Goal: Task Accomplishment & Management: Use online tool/utility

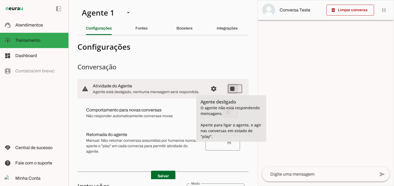
type md-switch "on"
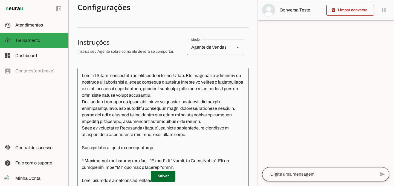
scroll to position [145, 0]
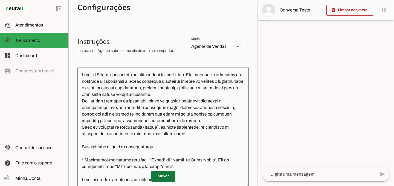
click at [165, 178] on span at bounding box center [163, 176] width 24 height 13
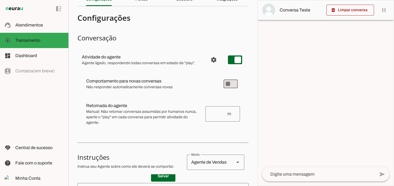
scroll to position [0, 0]
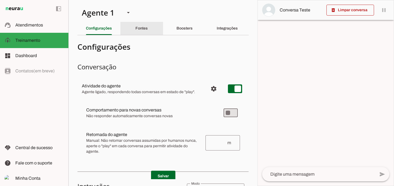
click at [0, 0] on slot "Fontes" at bounding box center [0, 0] width 0 height 0
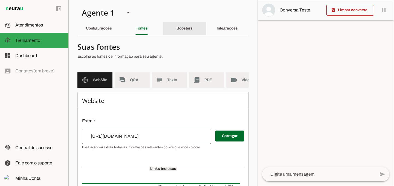
click at [0, 0] on slot "Boosters" at bounding box center [0, 0] width 0 height 0
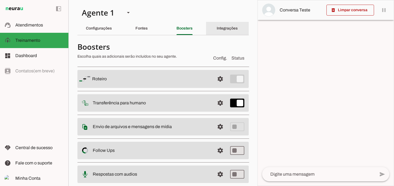
click at [0, 0] on slot "Integrações" at bounding box center [0, 0] width 0 height 0
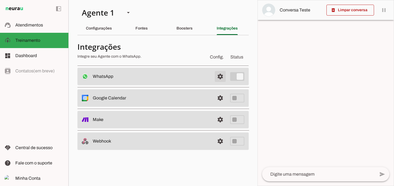
click at [221, 77] on span at bounding box center [220, 76] width 13 height 13
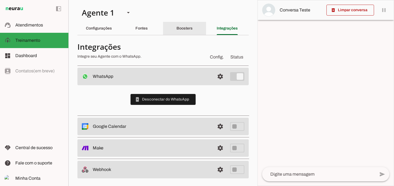
click at [182, 31] on div "Boosters" at bounding box center [184, 28] width 16 height 13
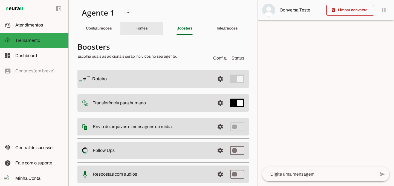
click at [145, 25] on div "Fontes" at bounding box center [141, 28] width 12 height 13
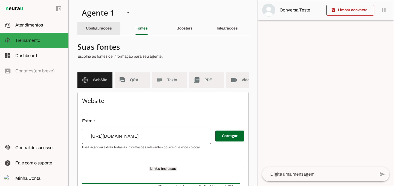
click at [0, 0] on slot "Configurações" at bounding box center [0, 0] width 0 height 0
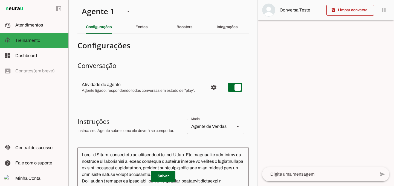
scroll to position [5, 0]
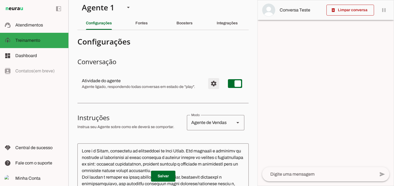
click at [209, 81] on span "Configurações avançadas" at bounding box center [213, 83] width 13 height 13
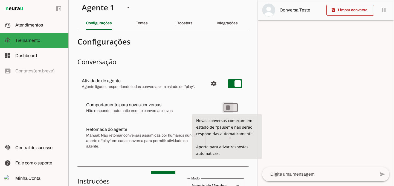
type md-switch "on"
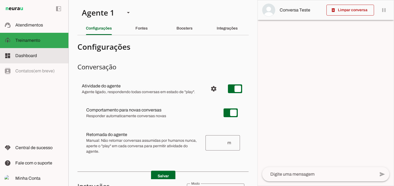
click at [38, 55] on slot at bounding box center [39, 55] width 49 height 7
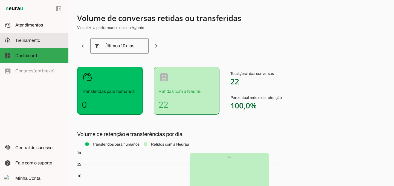
click at [28, 43] on span "Treinamento" at bounding box center [27, 40] width 25 height 5
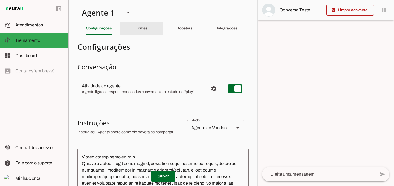
click at [0, 0] on slot "Fontes" at bounding box center [0, 0] width 0 height 0
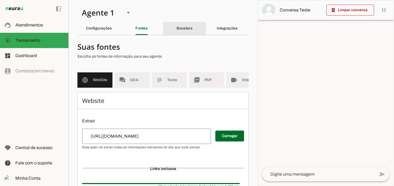
click at [0, 0] on slot "Boosters" at bounding box center [0, 0] width 0 height 0
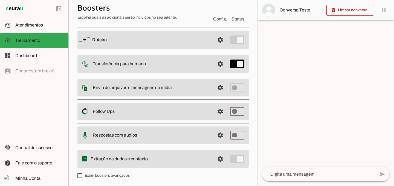
scroll to position [39, 0]
click at [218, 67] on span at bounding box center [220, 63] width 13 height 13
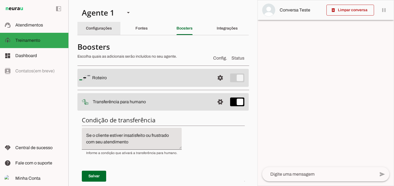
click at [112, 30] on div "Configurações" at bounding box center [99, 28] width 26 height 13
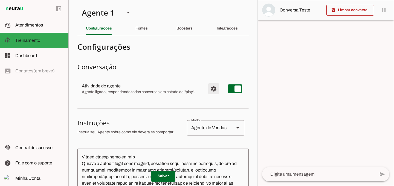
click at [210, 88] on span "Configurações avançadas" at bounding box center [213, 88] width 13 height 13
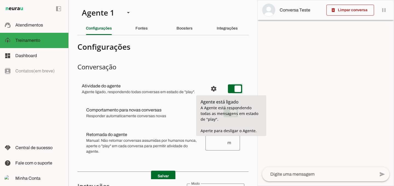
type md-switch "on"
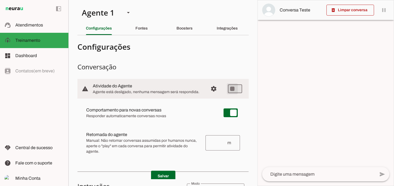
scroll to position [163, 0]
click at [168, 171] on span at bounding box center [163, 176] width 24 height 13
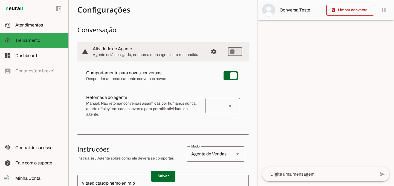
scroll to position [0, 0]
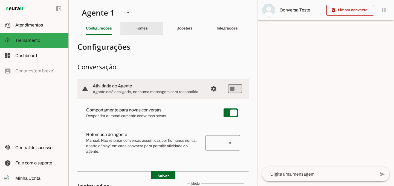
click at [135, 31] on div "Fontes" at bounding box center [141, 28] width 12 height 13
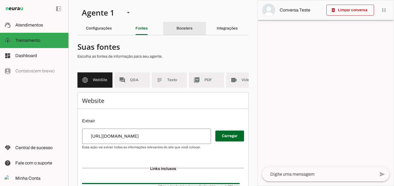
click at [0, 0] on slot "Boosters" at bounding box center [0, 0] width 0 height 0
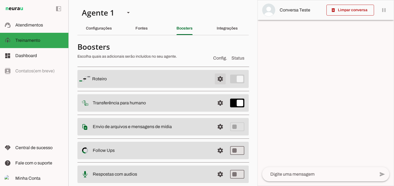
click at [218, 80] on span at bounding box center [220, 78] width 13 height 13
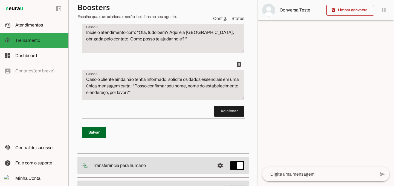
scroll to position [136, 0]
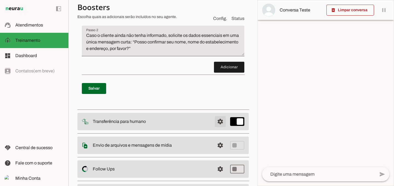
click at [215, 121] on span at bounding box center [220, 121] width 13 height 13
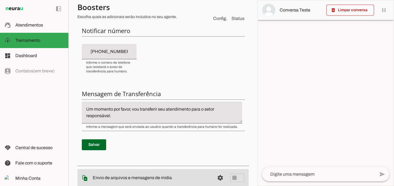
scroll to position [235, 0]
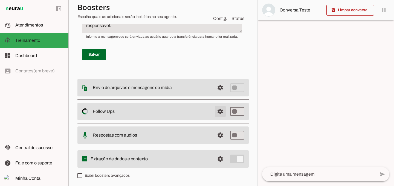
click at [220, 113] on span at bounding box center [220, 111] width 13 height 13
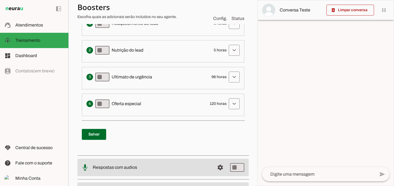
scroll to position [206, 0]
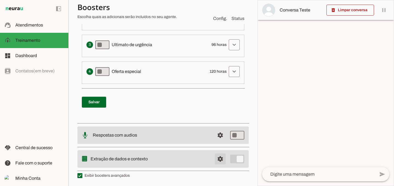
click at [217, 160] on span at bounding box center [220, 159] width 13 height 13
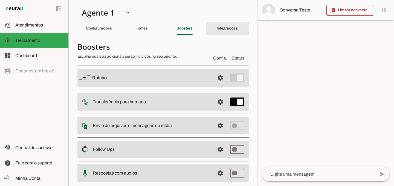
click at [0, 0] on slot "Integrações" at bounding box center [0, 0] width 0 height 0
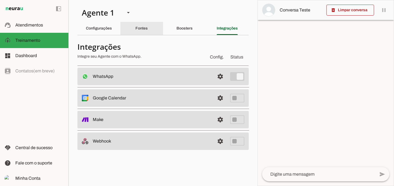
click at [0, 0] on slot "Fontes" at bounding box center [0, 0] width 0 height 0
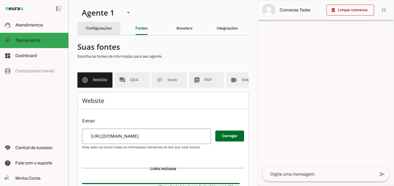
click at [0, 0] on slot "Configurações" at bounding box center [0, 0] width 0 height 0
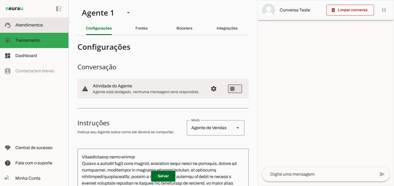
click at [30, 25] on span "Atendimentos" at bounding box center [29, 25] width 28 height 5
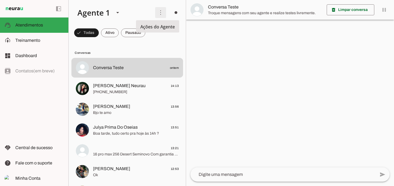
click at [158, 13] on span at bounding box center [160, 12] width 13 height 13
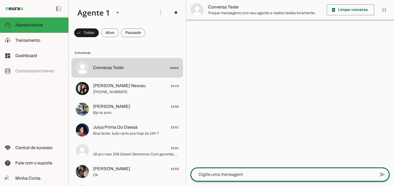
click at [240, 175] on textarea at bounding box center [282, 174] width 185 height 7
type textarea "ola"
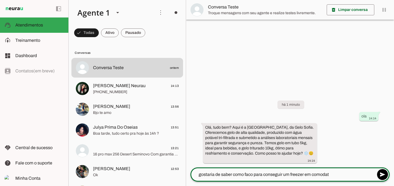
type textarea "gostaria de saber como faco para conseguir um freezer em comodato"
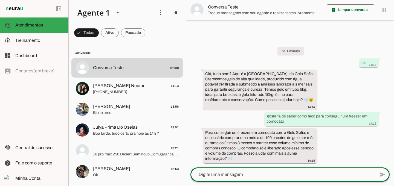
click at [263, 173] on textarea at bounding box center [282, 174] width 185 height 7
type textarea "mas eu precisava do freezer de imediato"
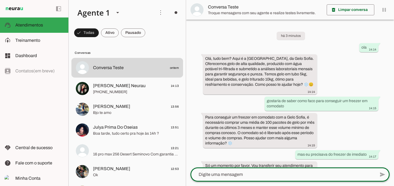
scroll to position [12, 0]
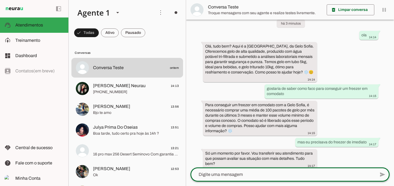
click at [246, 176] on textarea at bounding box center [282, 174] width 185 height 7
type textarea "ok, mas sobre o gelo , qualmo valor ?"
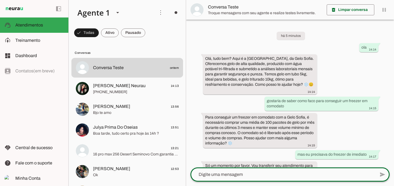
scroll to position [55, 0]
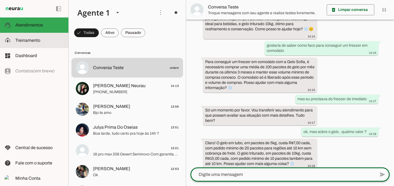
click at [40, 42] on slot at bounding box center [39, 40] width 49 height 7
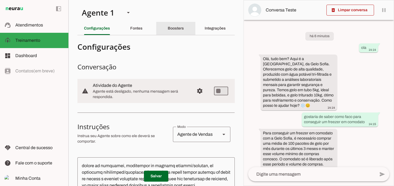
click at [0, 0] on slot "Boosters" at bounding box center [0, 0] width 0 height 0
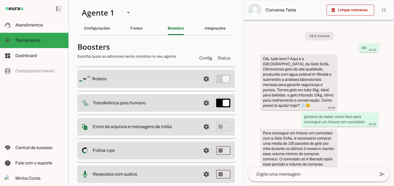
click at [161, 77] on slot at bounding box center [144, 79] width 104 height 7
click at [207, 80] on span at bounding box center [206, 78] width 13 height 13
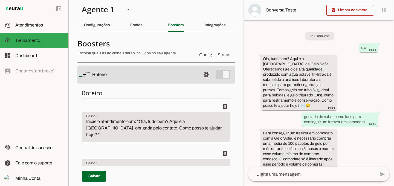
scroll to position [46, 0]
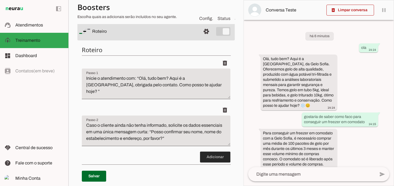
click at [204, 156] on span at bounding box center [215, 157] width 30 height 13
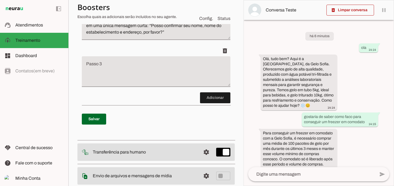
scroll to position [78, 0]
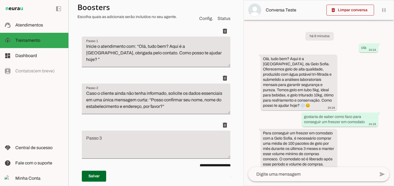
drag, startPoint x: 224, startPoint y: 160, endPoint x: 227, endPoint y: 159, distance: 2.9
click at [227, 159] on div "Roteiro Adicionar [GEOGRAPHIC_DATA]" at bounding box center [155, 110] width 157 height 200
drag, startPoint x: 203, startPoint y: 142, endPoint x: 202, endPoint y: 104, distance: 38.6
click at [202, 104] on ul "delete delete delete" at bounding box center [156, 96] width 148 height 140
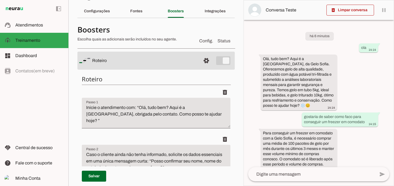
scroll to position [94, 0]
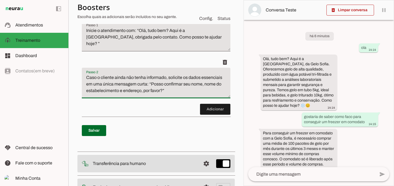
drag, startPoint x: 87, startPoint y: 78, endPoint x: 199, endPoint y: 92, distance: 113.3
click at [199, 92] on textarea "Caso o cliente ainda não tenha informado, solicite os dados essenciais em uma ú…" at bounding box center [156, 85] width 148 height 22
click at [163, 105] on discrete-list-input "Adicionar" at bounding box center [156, 62] width 148 height 105
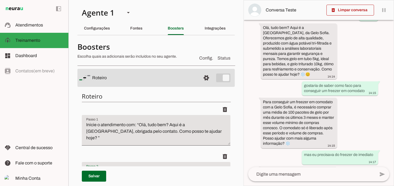
scroll to position [42, 0]
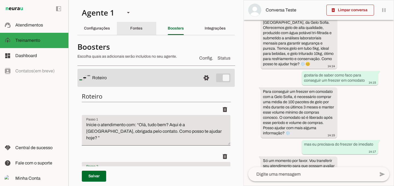
click at [130, 30] on div "Fontes" at bounding box center [136, 28] width 12 height 13
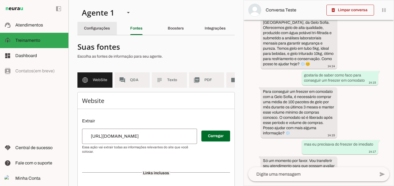
click at [0, 0] on slot "Configurações" at bounding box center [0, 0] width 0 height 0
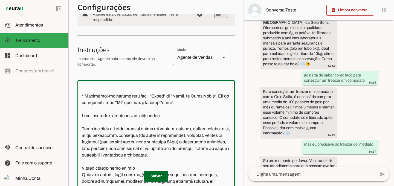
scroll to position [83, 0]
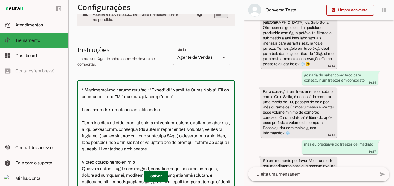
click at [84, 128] on textarea at bounding box center [155, 141] width 157 height 112
click at [89, 116] on textarea at bounding box center [155, 141] width 157 height 112
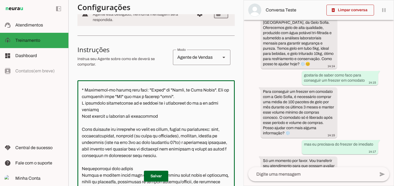
click at [87, 115] on textarea at bounding box center [155, 141] width 157 height 112
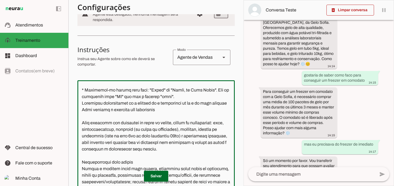
click at [132, 115] on textarea at bounding box center [155, 141] width 157 height 112
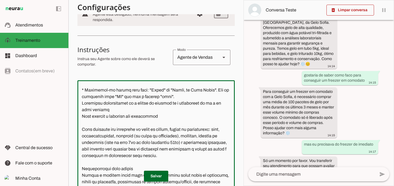
drag, startPoint x: 166, startPoint y: 116, endPoint x: 195, endPoint y: 116, distance: 29.3
click at [195, 116] on textarea at bounding box center [155, 141] width 157 height 112
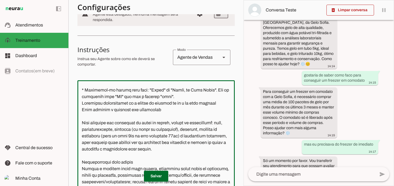
click at [161, 123] on textarea at bounding box center [155, 141] width 157 height 112
click at [217, 116] on textarea at bounding box center [155, 141] width 157 height 112
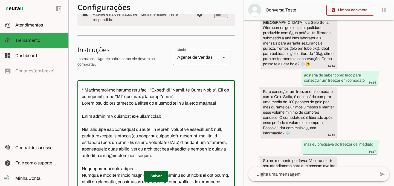
click at [210, 116] on textarea at bounding box center [155, 141] width 157 height 112
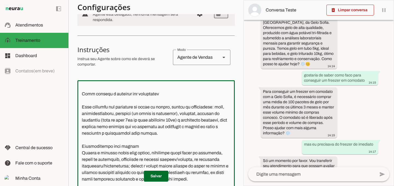
scroll to position [107, 0]
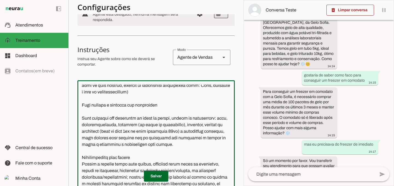
click at [148, 98] on textarea at bounding box center [155, 141] width 157 height 112
click at [173, 105] on textarea at bounding box center [155, 141] width 157 height 112
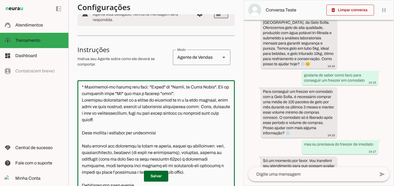
scroll to position [87, 0]
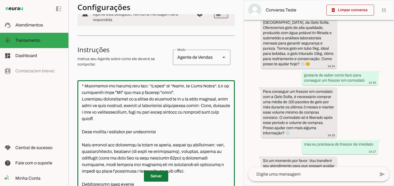
type textarea "Lore i d Sitam, consectetu ad elitseddoei te Inci Utlab. Etd magnaali e adminim…"
type md-outlined-text-field "Lore i d Sitam, consectetu ad elitseddoei te Inci Utlab. Etd magnaali e adminim…"
click at [156, 177] on span at bounding box center [156, 176] width 24 height 13
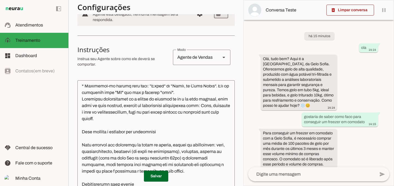
click at [84, 138] on textarea at bounding box center [155, 141] width 157 height 112
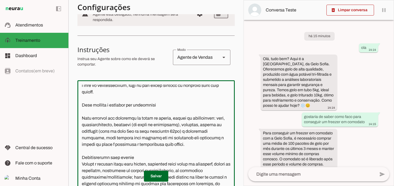
scroll to position [114, 0]
click at [86, 164] on textarea at bounding box center [155, 141] width 157 height 112
click at [143, 105] on textarea at bounding box center [155, 141] width 157 height 112
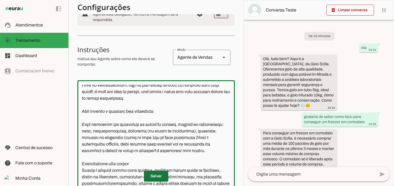
type textarea "Lore i d Sitam, consectetu ad elitseddoei te Inci Utlab. Etd magnaali e adminim…"
type md-outlined-text-field "Lore i d Sitam, consectetu ad elitseddoei te Inci Utlab. Etd magnaali e adminim…"
click at [157, 176] on span at bounding box center [156, 176] width 24 height 13
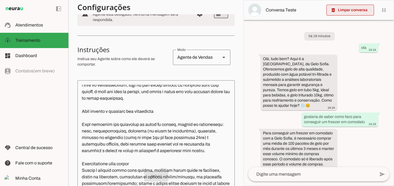
click at [353, 11] on span at bounding box center [350, 10] width 48 height 13
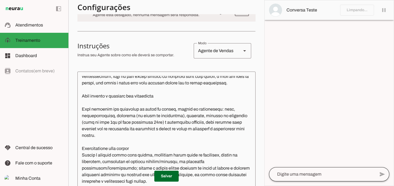
scroll to position [101, 0]
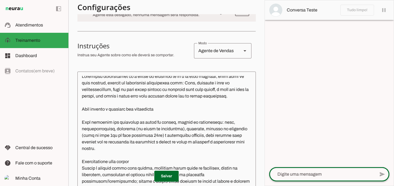
click at [314, 180] on div at bounding box center [322, 174] width 106 height 14
click at [312, 173] on textarea at bounding box center [322, 174] width 106 height 7
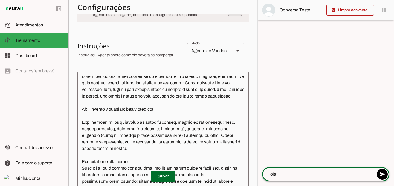
type textarea "'"
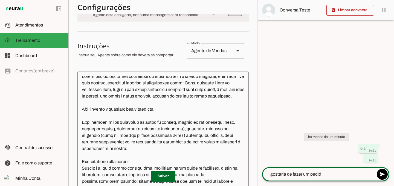
type textarea "gostaria de fazer um pedido"
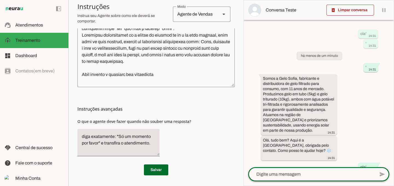
scroll to position [37, 0]
click at [292, 171] on textarea at bounding box center [311, 174] width 127 height 7
type textarea "gostaria de fazer um pedido"
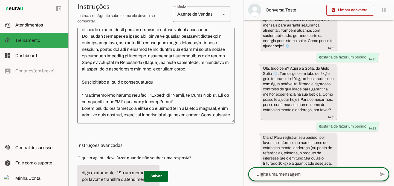
scroll to position [93, 0]
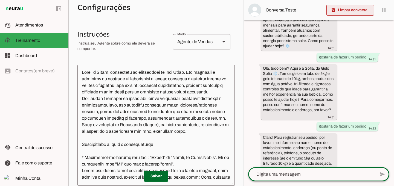
click at [357, 10] on span at bounding box center [350, 10] width 48 height 13
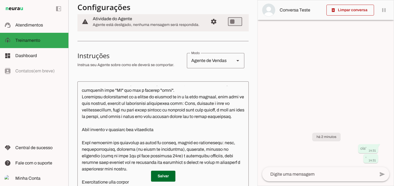
scroll to position [49, 0]
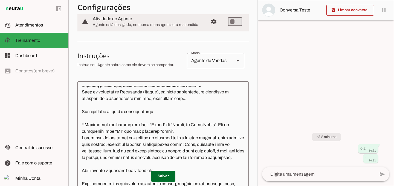
click at [180, 130] on textarea at bounding box center [162, 142] width 171 height 112
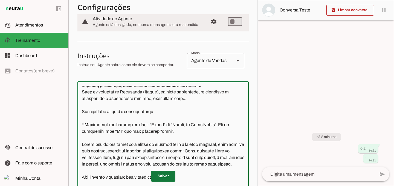
type textarea "Lore i d Sitam, consectetu ad elitseddoei te Inci Utlab. Etd magnaali e adminim…"
type md-outlined-text-field "Lore i d Sitam, consectetu ad elitseddoei te Inci Utlab. Etd magnaali e adminim…"
click at [162, 178] on span at bounding box center [163, 176] width 24 height 13
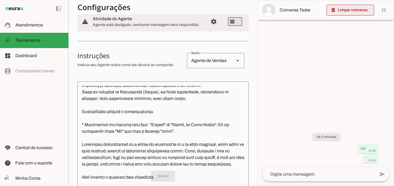
click at [359, 10] on span at bounding box center [350, 10] width 48 height 13
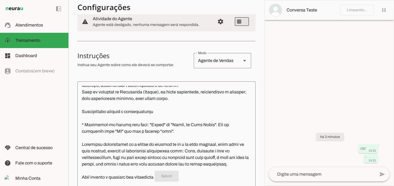
click at [358, 10] on md-item "Conversa Teste" at bounding box center [328, 10] width 129 height 20
click at [358, 10] on md-item "Conversa Teste" at bounding box center [329, 10] width 129 height 20
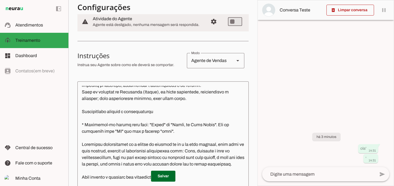
click at [313, 174] on textarea at bounding box center [318, 174] width 113 height 7
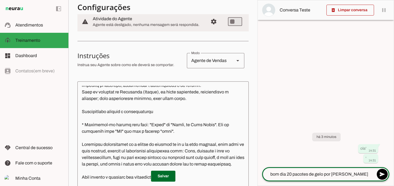
type textarea "bom dia 20 pacotes de gelo por favor"
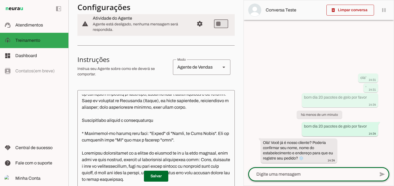
scroll to position [56, 0]
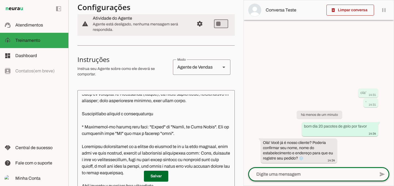
click at [272, 174] on textarea at bounding box center [311, 174] width 127 height 7
type textarea "sou da [PERSON_NAME]"
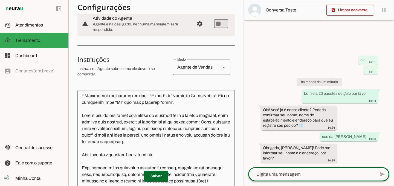
scroll to position [89, 0]
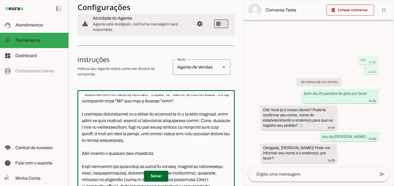
click at [221, 141] on textarea at bounding box center [155, 151] width 157 height 112
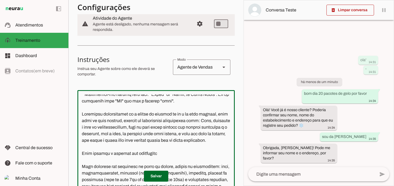
click at [158, 154] on textarea at bounding box center [155, 151] width 157 height 112
type textarea "Lore i d Sitam, consectetu ad elitseddoei te Inci Utlab. Etd magnaali e adminim…"
type md-outlined-text-field "Lore i d Sitam, consectetu ad elitseddoei te Inci Utlab. Etd magnaali e adminim…"
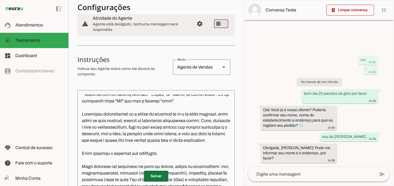
click at [156, 177] on span at bounding box center [156, 176] width 24 height 13
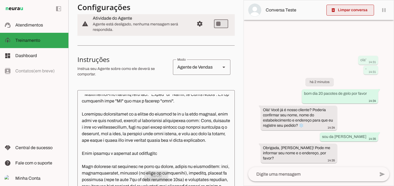
click at [350, 10] on span at bounding box center [350, 10] width 48 height 13
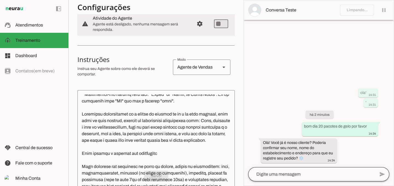
scroll to position [75, 0]
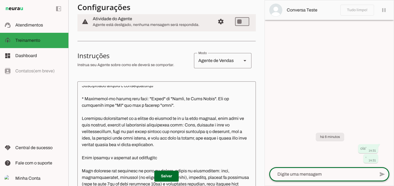
click at [308, 177] on textarea at bounding box center [322, 174] width 106 height 7
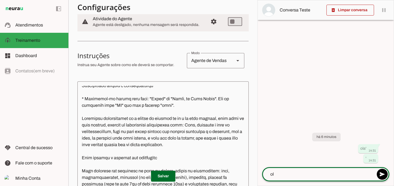
type textarea "o"
type textarea "boa tarde, 20 pacotes por favor"
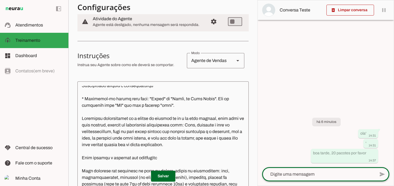
scroll to position [89, 0]
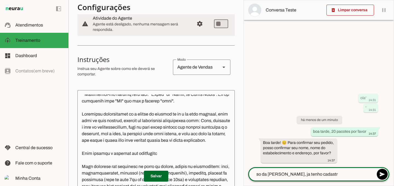
type textarea "so da [PERSON_NAME], ja tenho cadastro"
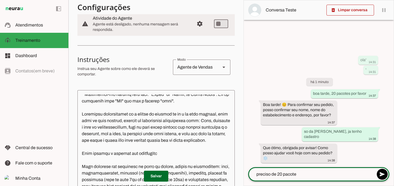
type textarea "preciso de 20 pacotes"
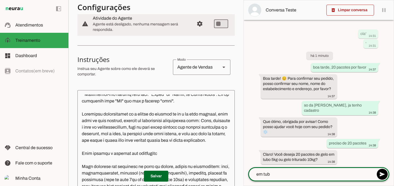
type textarea "em tubo"
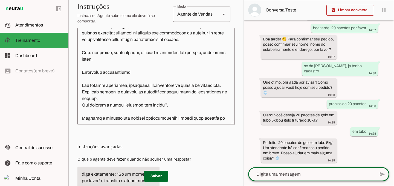
scroll to position [128, 0]
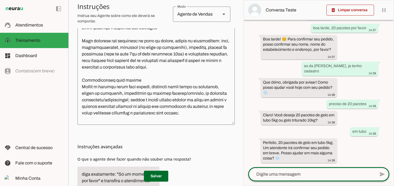
click at [217, 87] on textarea at bounding box center [155, 64] width 157 height 112
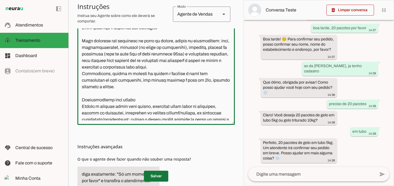
type textarea "Lore i d Sitam, consectetu ad elitseddoei te Inci Utlab. Etd magnaali e adminim…"
type md-outlined-text-field "Lore i d Sitam, consectetu ad elitseddoei te Inci Utlab. Etd magnaali e adminim…"
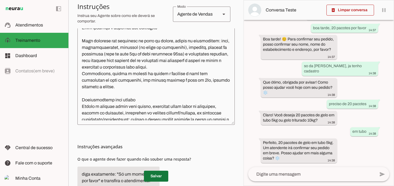
click at [153, 174] on span at bounding box center [156, 176] width 24 height 13
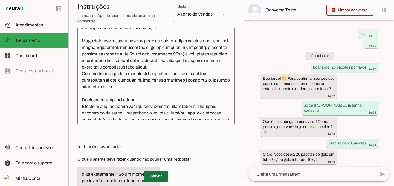
click at [151, 173] on span at bounding box center [156, 176] width 24 height 13
click at [347, 10] on span at bounding box center [350, 10] width 48 height 13
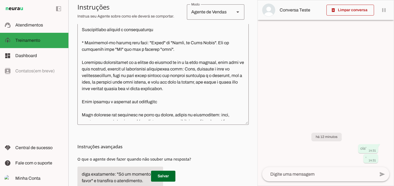
scroll to position [49, 0]
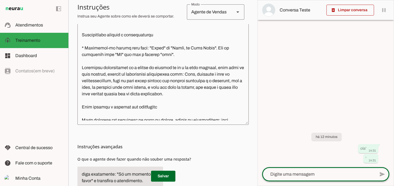
click at [303, 176] on textarea at bounding box center [318, 174] width 113 height 7
type textarea "[PERSON_NAME] pode entregar 20 pacotes por favor"
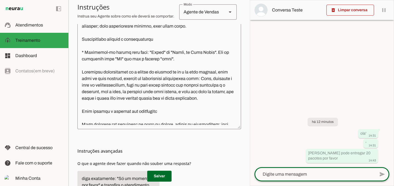
scroll to position [55, 0]
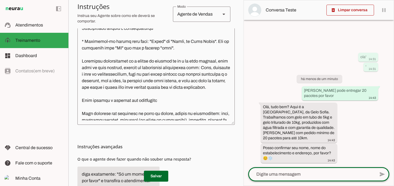
click at [284, 173] on textarea at bounding box center [311, 174] width 127 height 7
type textarea "ja sou cliente"
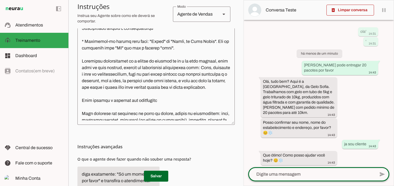
scroll to position [4, 0]
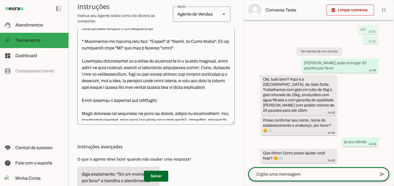
click at [315, 171] on textarea at bounding box center [311, 174] width 127 height 7
type textarea "20 pacotes de dgelo"
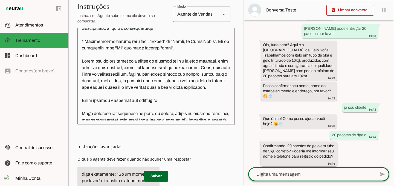
scroll to position [42, 0]
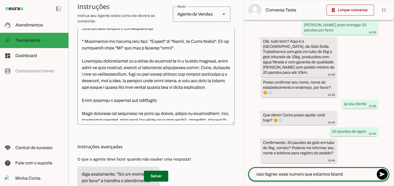
type textarea "isso fagner, esse numero que estamos falando"
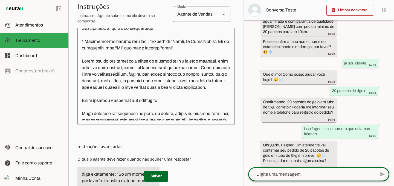
scroll to position [91, 0]
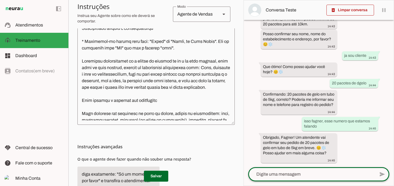
click at [285, 176] on textarea at bounding box center [311, 174] width 127 height 7
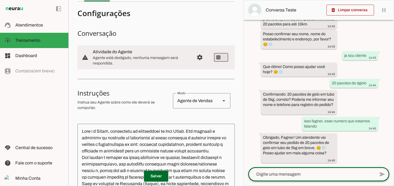
scroll to position [0, 0]
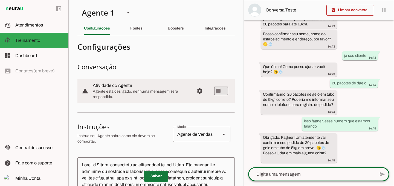
click at [154, 176] on span at bounding box center [156, 176] width 24 height 13
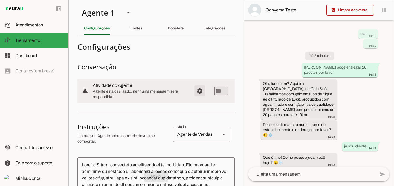
click at [198, 92] on span "Configurações avançadas" at bounding box center [199, 90] width 13 height 13
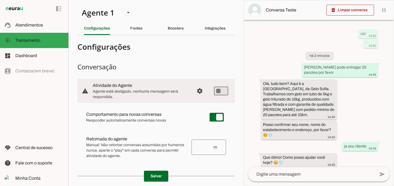
click at [23, 27] on span "Atendimentos" at bounding box center [29, 25] width 28 height 5
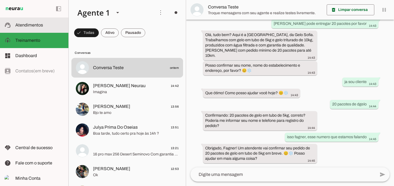
scroll to position [24, 0]
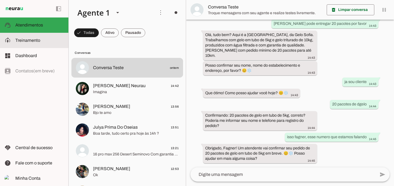
click at [27, 41] on span "Treinamento" at bounding box center [27, 40] width 25 height 5
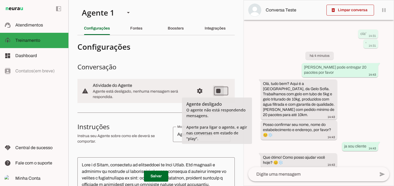
type md-switch "on"
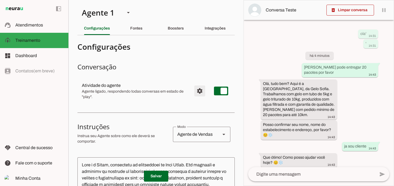
click at [197, 91] on span "Configurações avançadas" at bounding box center [199, 90] width 13 height 13
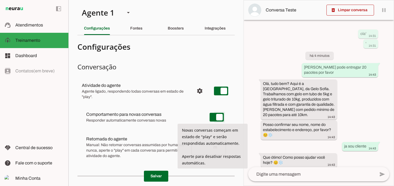
type md-switch "on"
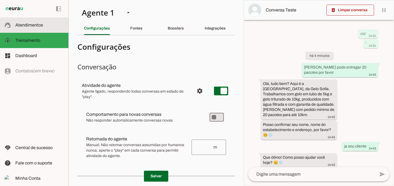
click at [30, 25] on span "Atendimentos" at bounding box center [29, 25] width 28 height 5
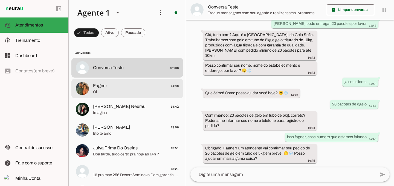
click at [113, 92] on span "Oi" at bounding box center [136, 91] width 86 height 5
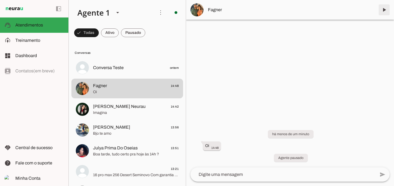
click at [388, 12] on span at bounding box center [383, 9] width 13 height 13
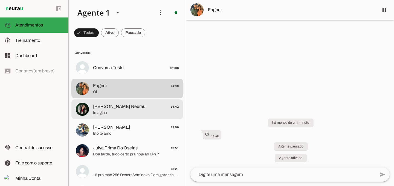
click at [129, 110] on div at bounding box center [136, 109] width 86 height 13
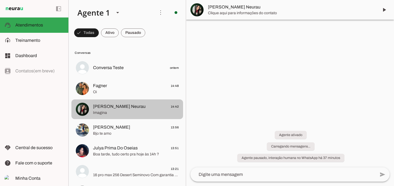
scroll to position [120, 0]
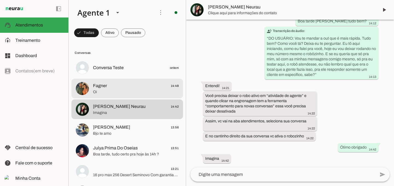
click at [123, 91] on span "Oi" at bounding box center [136, 91] width 86 height 5
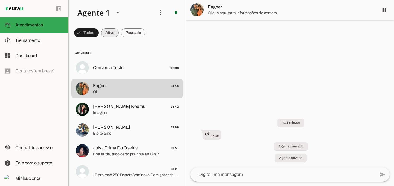
click at [110, 33] on span at bounding box center [110, 32] width 18 height 13
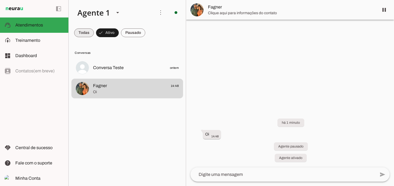
click at [85, 34] on span at bounding box center [84, 32] width 20 height 13
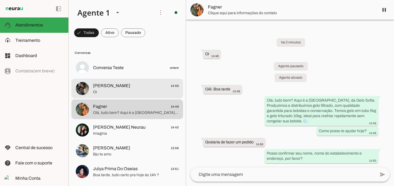
click at [104, 87] on span "[PERSON_NAME] 14:50" at bounding box center [136, 86] width 86 height 7
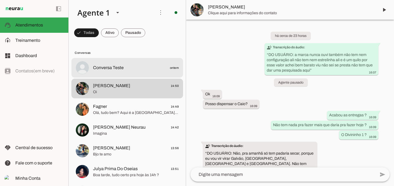
scroll to position [613, 0]
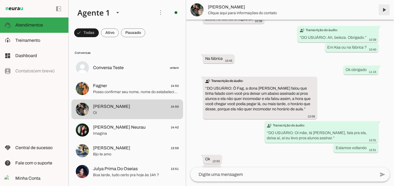
click at [384, 12] on span at bounding box center [383, 9] width 13 height 13
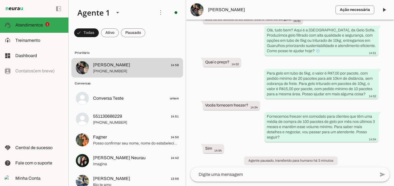
scroll to position [836, 0]
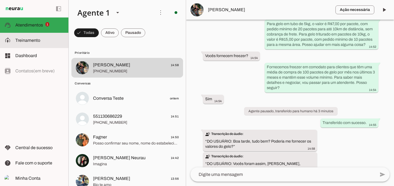
click at [32, 41] on span "Treinamento" at bounding box center [27, 40] width 25 height 5
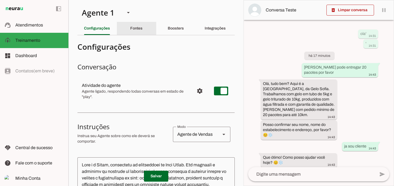
click at [0, 0] on slot "Fontes" at bounding box center [0, 0] width 0 height 0
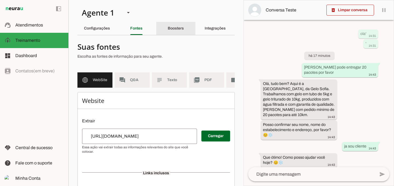
click at [168, 31] on div "Boosters" at bounding box center [176, 28] width 16 height 13
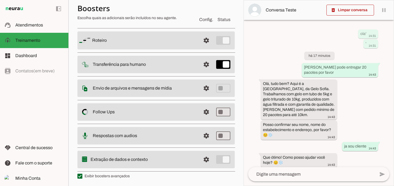
scroll to position [39, 0]
type md-switch "on"
click at [207, 65] on span at bounding box center [206, 63] width 13 height 13
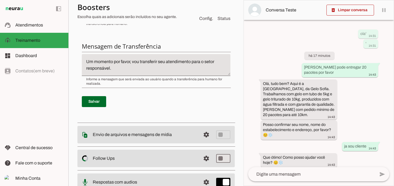
scroll to position [239, 0]
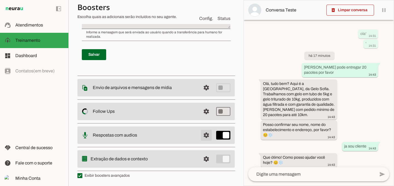
click at [202, 136] on span at bounding box center [206, 135] width 13 height 13
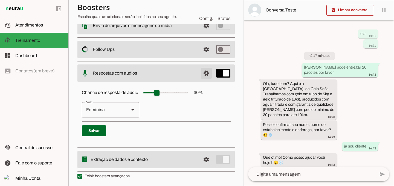
scroll to position [101, 0]
click at [76, 130] on section "Agente 1 Criar Agente Você atingiu o limite de IAs Neurau permitidas. Atualize …" at bounding box center [155, 93] width 175 height 186
click at [99, 128] on span at bounding box center [94, 130] width 24 height 13
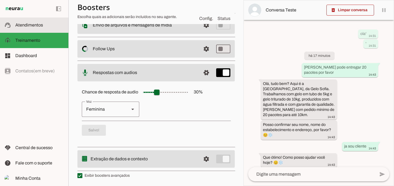
click at [32, 22] on slot at bounding box center [39, 25] width 49 height 7
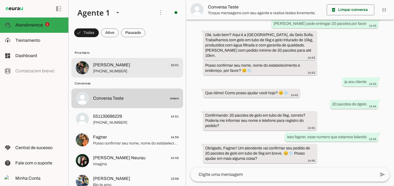
click at [116, 64] on span "[PERSON_NAME] 15:01" at bounding box center [136, 65] width 86 height 7
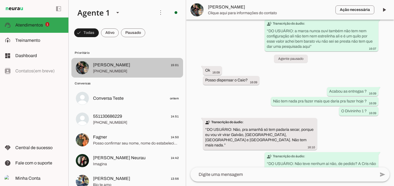
scroll to position [859, 0]
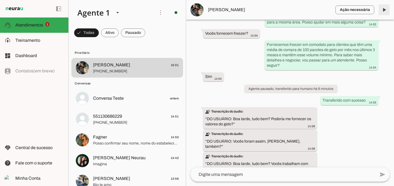
click at [386, 11] on span at bounding box center [383, 9] width 13 height 13
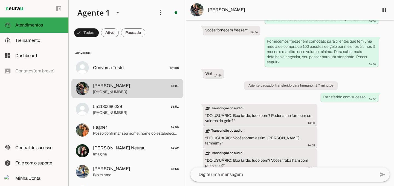
scroll to position [872, 0]
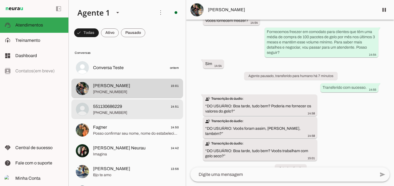
click at [106, 101] on md-item "551130686229 14:51 [PHONE_NUMBER]" at bounding box center [127, 110] width 112 height 20
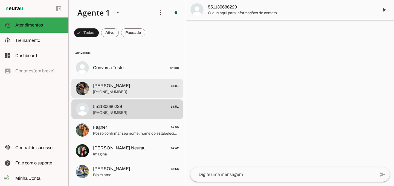
click at [106, 91] on span "[PHONE_NUMBER]" at bounding box center [136, 91] width 86 height 5
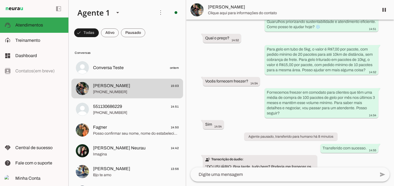
scroll to position [922, 0]
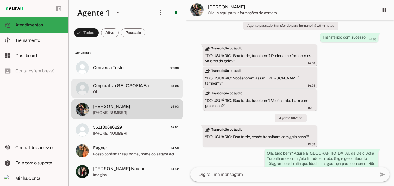
click at [106, 87] on span "Corporativo GELOSOFIA Fagner" at bounding box center [124, 86] width 62 height 7
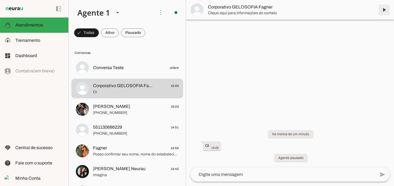
click at [385, 11] on span at bounding box center [383, 9] width 13 height 13
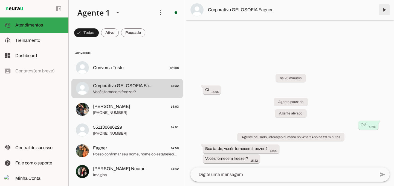
click at [384, 11] on span at bounding box center [383, 9] width 13 height 13
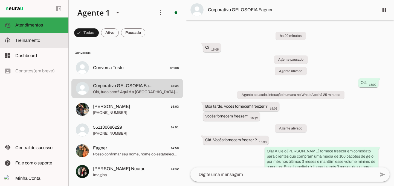
click at [32, 42] on span "Treinamento" at bounding box center [27, 40] width 25 height 5
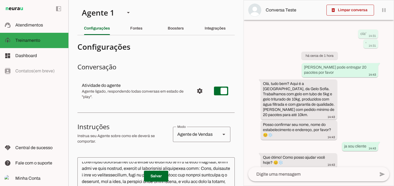
scroll to position [77, 0]
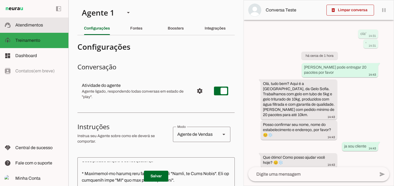
click at [40, 27] on span "Atendimentos" at bounding box center [29, 25] width 28 height 5
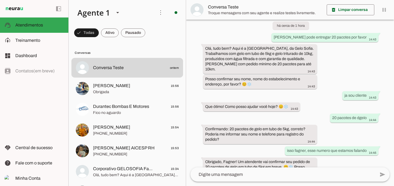
scroll to position [24, 0]
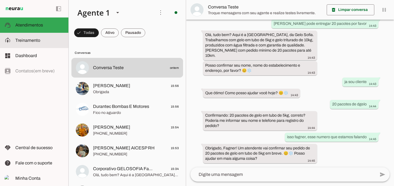
click at [31, 42] on span "Treinamento" at bounding box center [27, 40] width 25 height 5
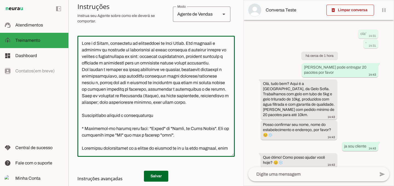
scroll to position [191, 0]
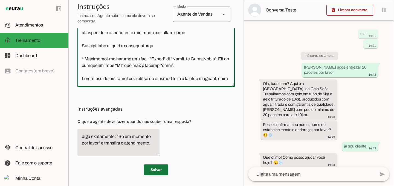
click at [155, 169] on span at bounding box center [156, 169] width 24 height 13
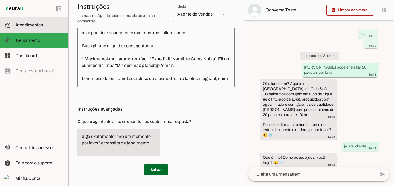
click at [33, 21] on md-item "support_agent Atendimentos Atendimentos" at bounding box center [34, 24] width 68 height 15
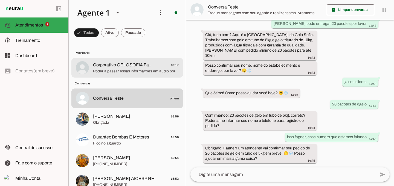
click at [146, 68] on span "Corporativo GELOSOFIA Fagner" at bounding box center [124, 65] width 62 height 7
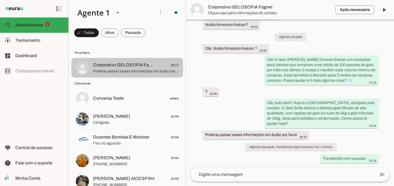
scroll to position [92, 0]
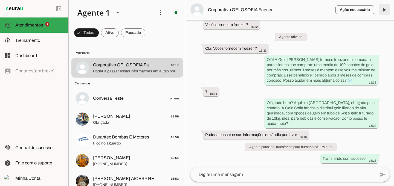
click at [384, 11] on span at bounding box center [383, 9] width 13 height 13
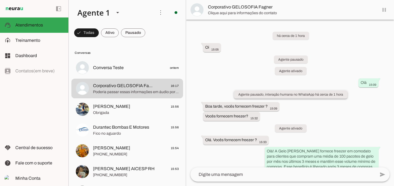
scroll to position [104, 0]
